Goal: Transaction & Acquisition: Download file/media

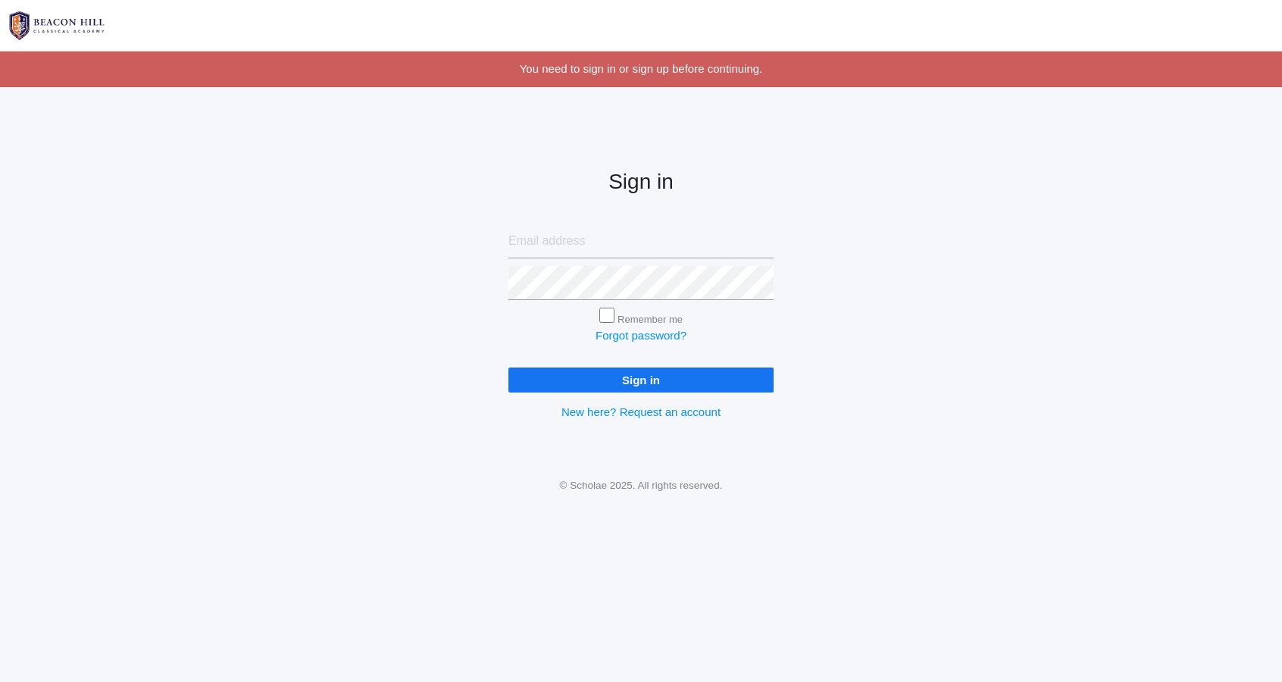
click at [683, 240] on input "email" at bounding box center [640, 241] width 265 height 34
click at [605, 234] on input "email" at bounding box center [640, 241] width 265 height 34
type input "[EMAIL_ADDRESS][DOMAIN_NAME]"
click at [688, 383] on input "Sign in" at bounding box center [640, 379] width 265 height 25
click at [681, 386] on input "Sign in" at bounding box center [640, 379] width 265 height 25
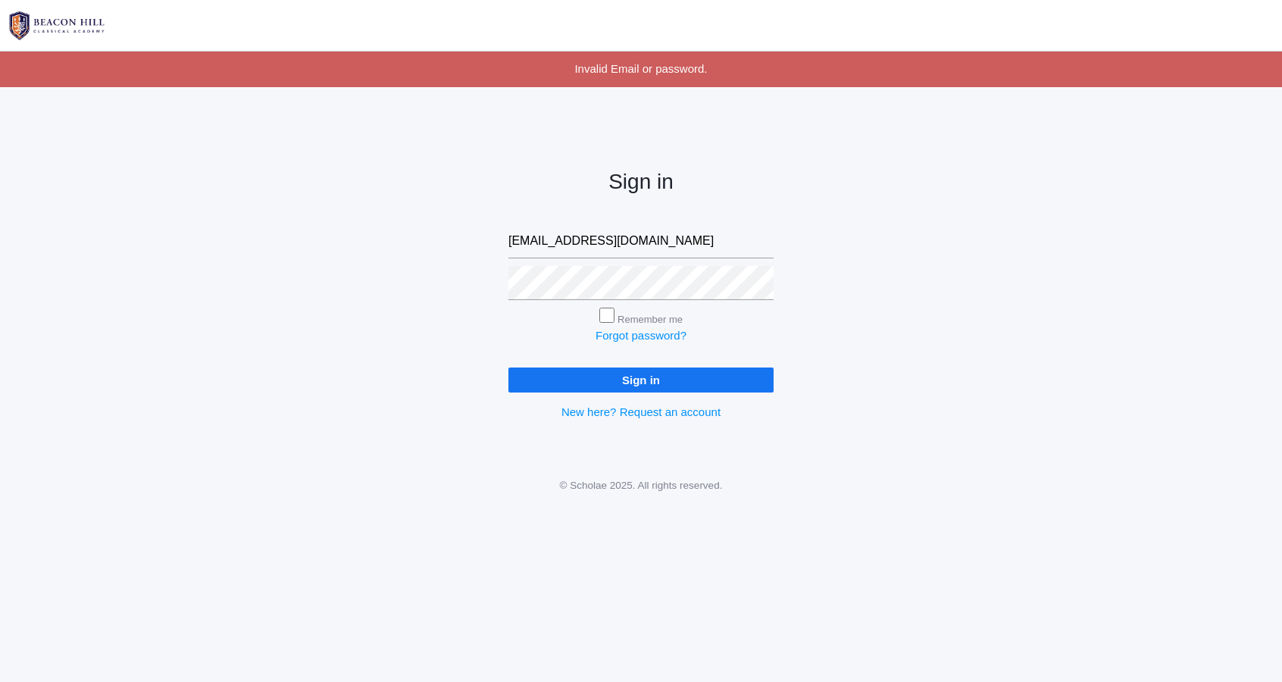
click at [701, 388] on input "Sign in" at bounding box center [640, 379] width 265 height 25
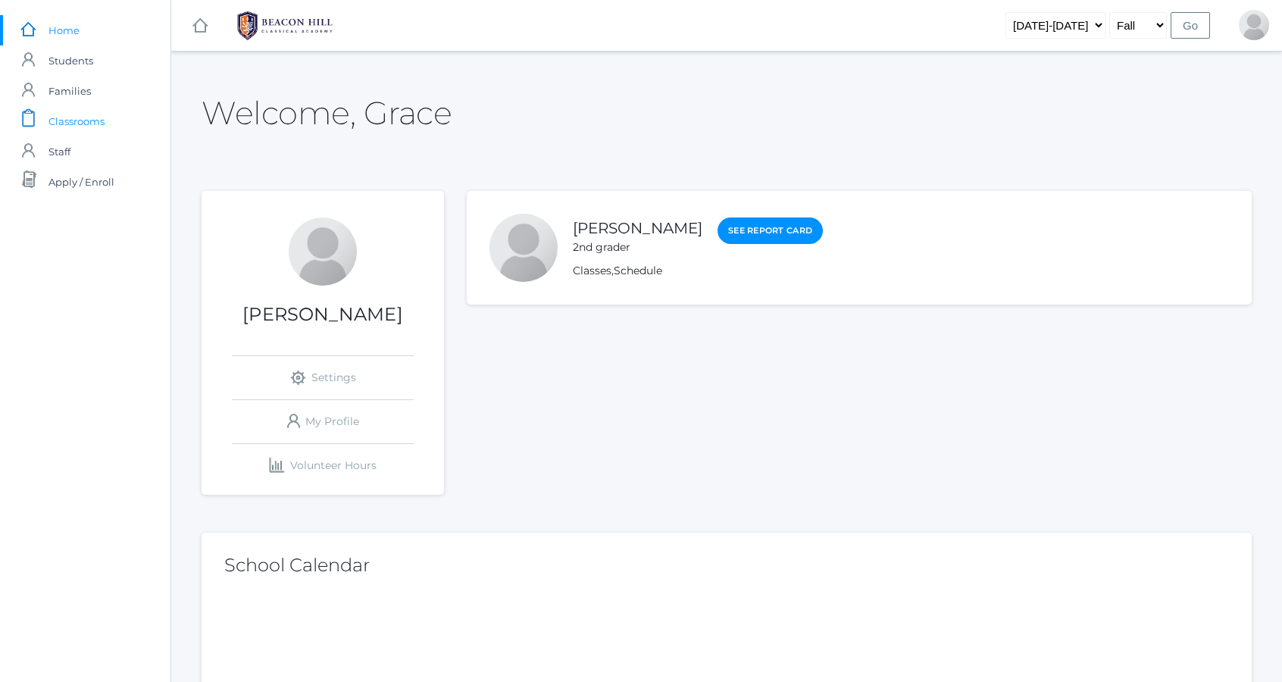
click at [111, 121] on link "icons/clipboard/plain Created with Sketch. Classrooms" at bounding box center [85, 121] width 170 height 30
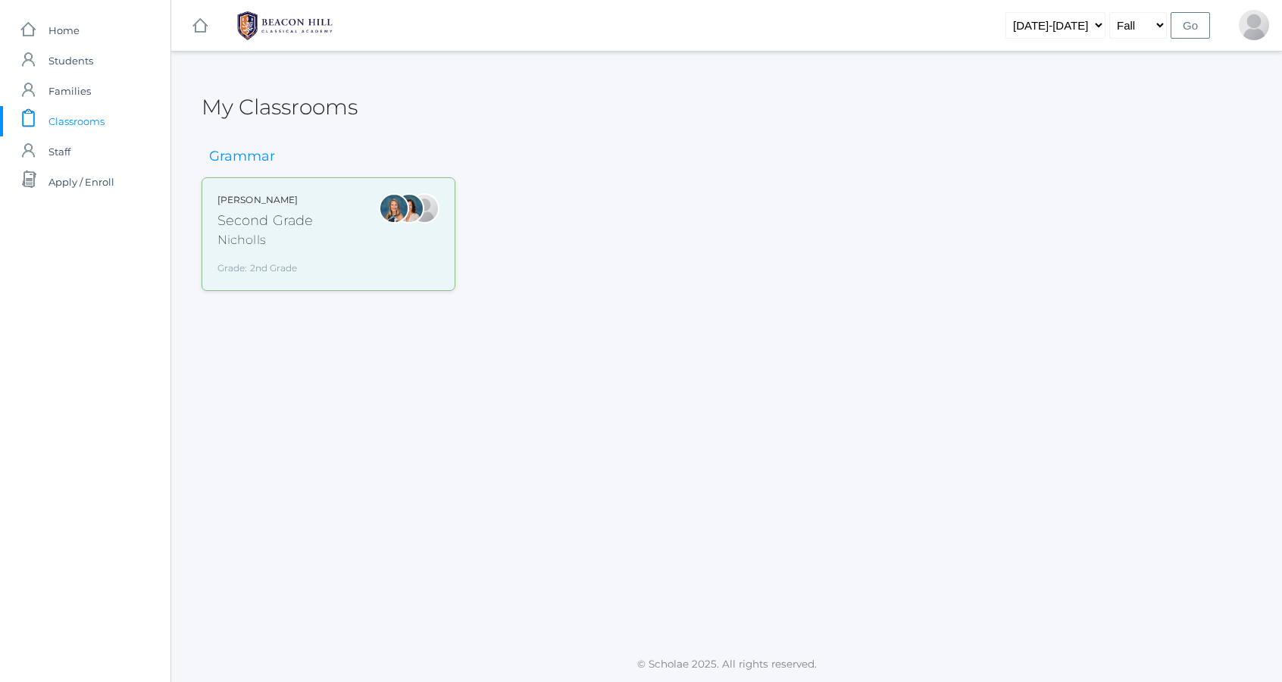
click at [358, 253] on div "Courtney Nicholls Second Grade Nicholls Grade: 2nd Grade 02LA" at bounding box center [328, 234] width 222 height 82
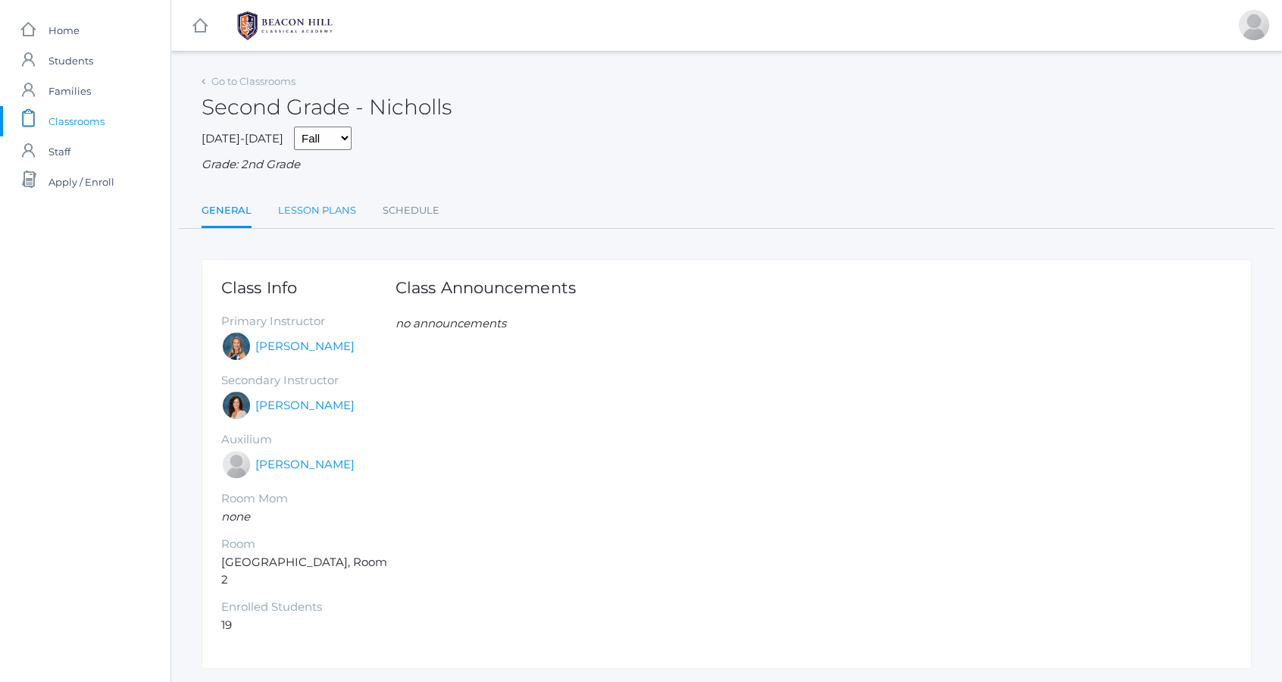
click at [321, 206] on link "Lesson Plans" at bounding box center [317, 210] width 78 height 30
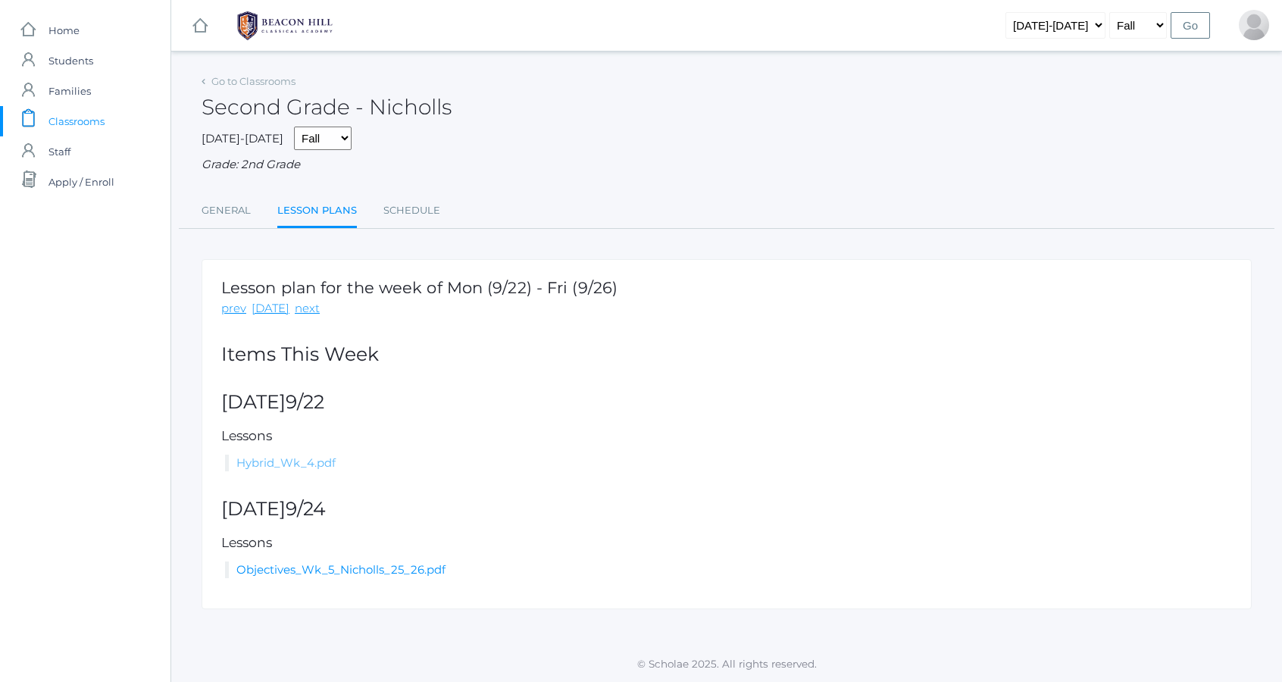
click at [292, 464] on link "Hybrid_Wk_4.pdf" at bounding box center [285, 462] width 99 height 14
click at [311, 461] on link "Hybrid_Wk_4.pdf" at bounding box center [285, 462] width 99 height 14
